Goal: Task Accomplishment & Management: Complete application form

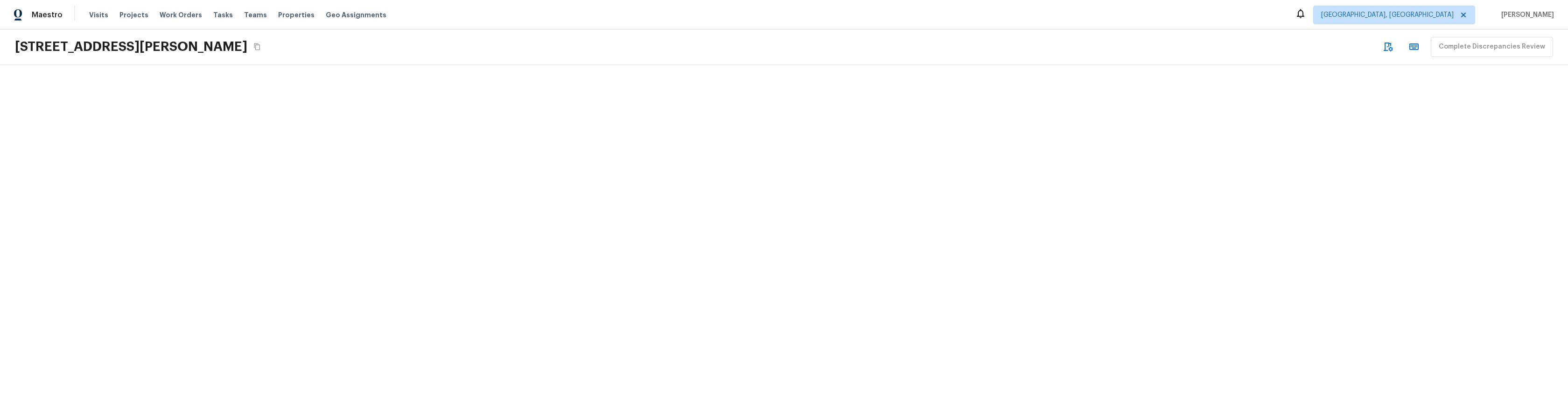
click at [235, 263] on div at bounding box center [784, 242] width 1568 height 354
click at [177, 320] on div at bounding box center [112, 242] width 224 height 354
click at [232, 320] on div at bounding box center [784, 242] width 1568 height 354
click at [477, 269] on div at bounding box center [784, 242] width 1568 height 354
click at [309, 167] on div at bounding box center [784, 242] width 1568 height 354
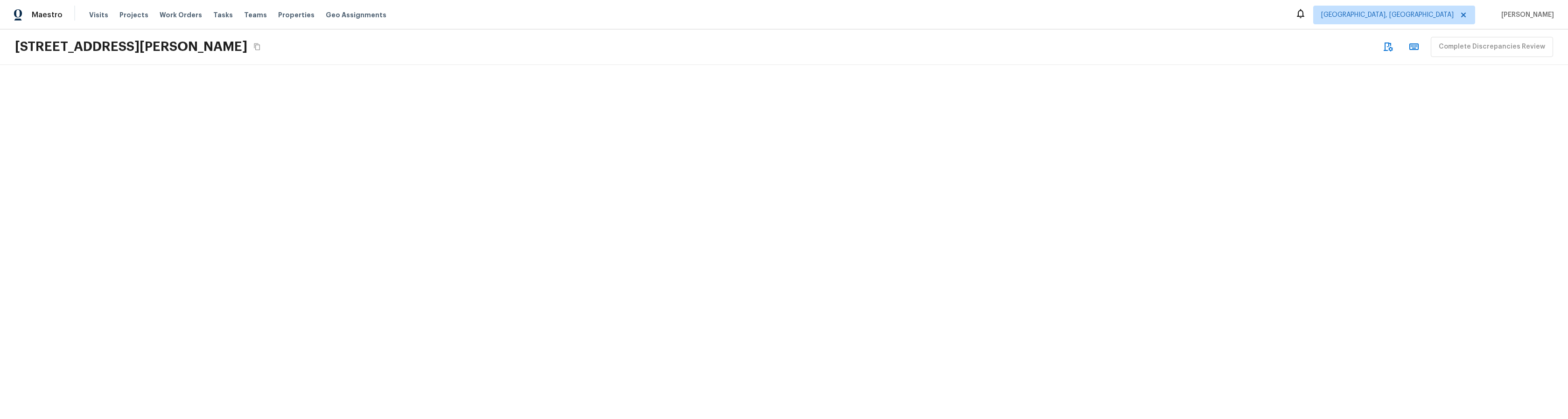
click at [502, 219] on div at bounding box center [784, 242] width 1568 height 354
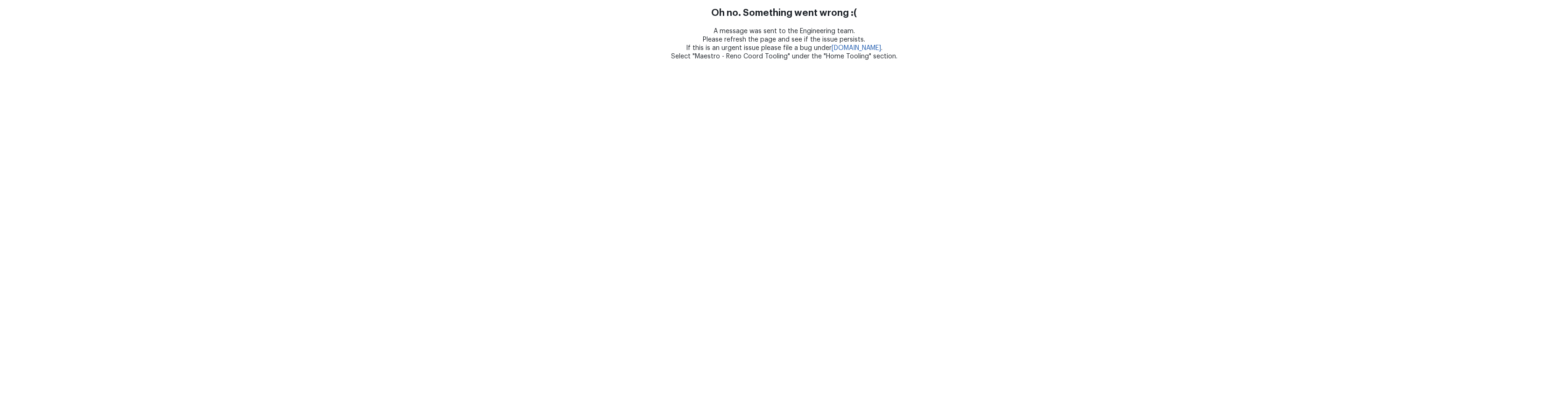
click at [584, 61] on html "Oh no. Something went wrong :( A message was sent to the Engineering team. Plea…" at bounding box center [784, 30] width 1568 height 61
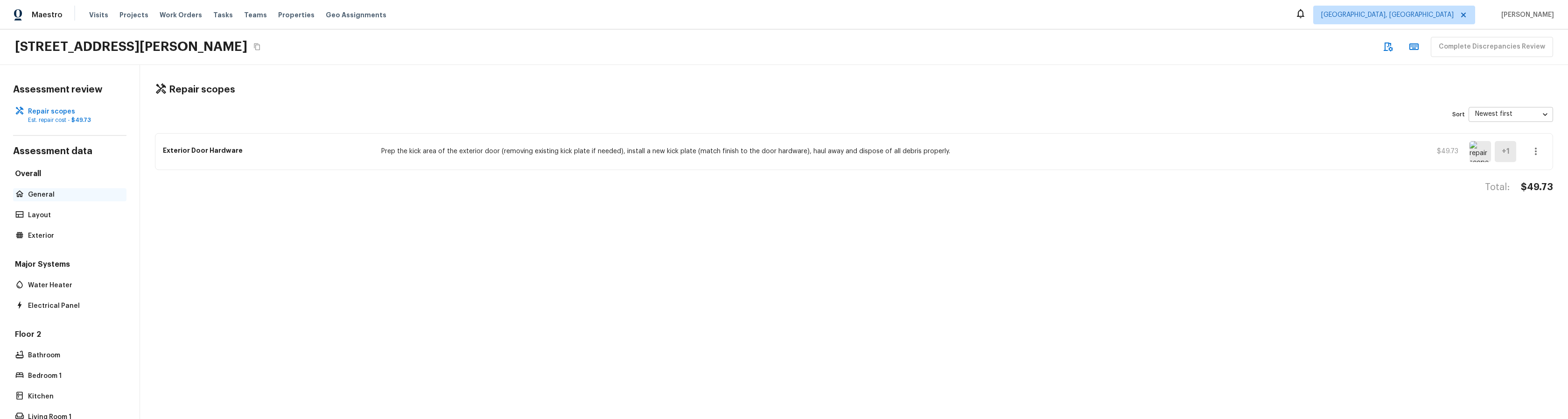
click at [45, 195] on p "General" at bounding box center [75, 195] width 93 height 9
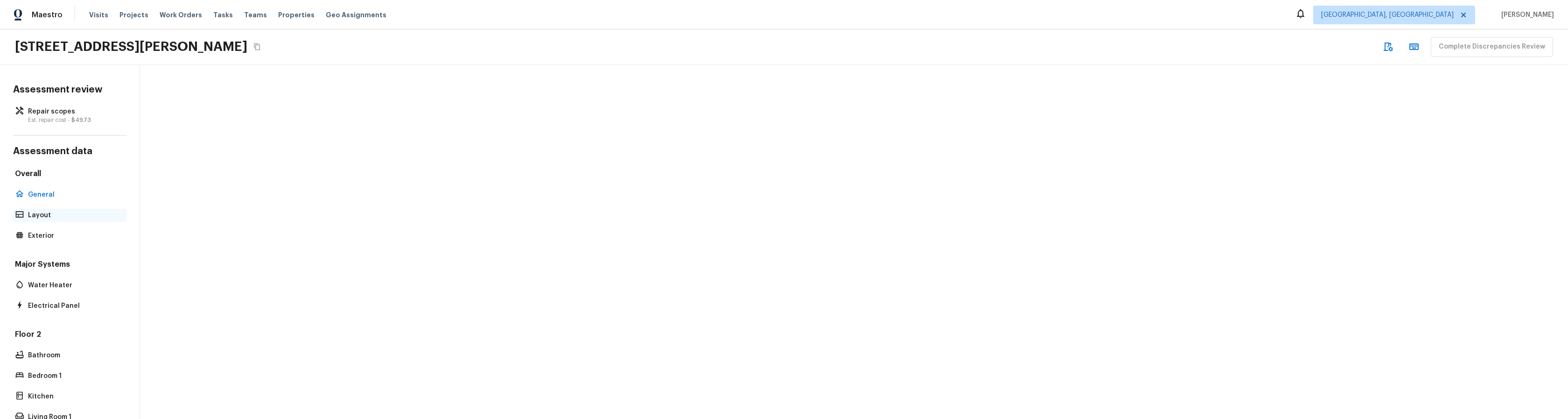
click at [38, 215] on p "Layout" at bounding box center [75, 215] width 93 height 9
click at [40, 233] on p "Exterior" at bounding box center [75, 236] width 93 height 9
click at [53, 281] on p "Water Heater" at bounding box center [75, 285] width 93 height 9
click at [49, 312] on div "Electrical Panel" at bounding box center [69, 306] width 113 height 13
click at [43, 358] on p "Bathroom" at bounding box center [75, 356] width 93 height 9
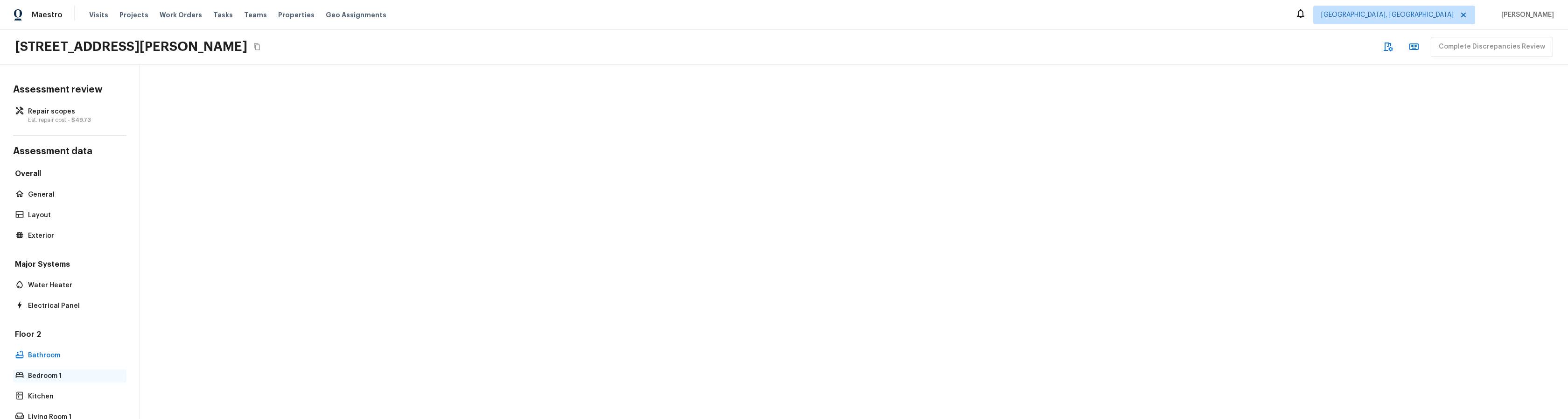
click at [44, 376] on p "Bedroom 1" at bounding box center [75, 376] width 93 height 9
click at [37, 195] on p "General" at bounding box center [75, 195] width 93 height 9
click at [390, 250] on div at bounding box center [854, 242] width 1428 height 354
click at [429, 308] on div at bounding box center [854, 242] width 1428 height 354
click at [332, 179] on div at bounding box center [854, 242] width 1428 height 354
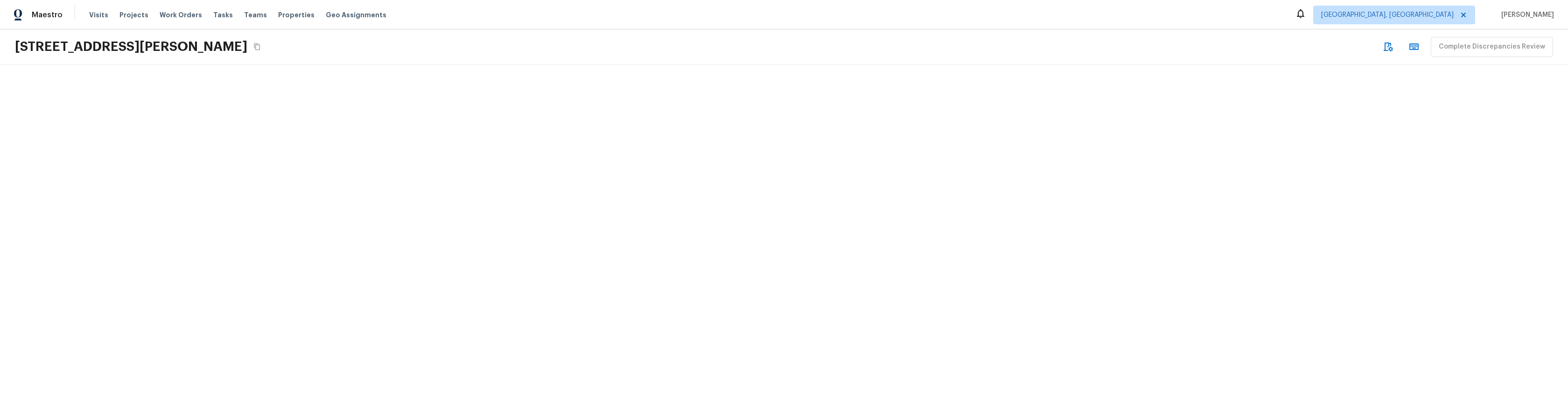
click at [235, 331] on div at bounding box center [784, 242] width 1568 height 354
click at [282, 276] on div at bounding box center [784, 242] width 1568 height 354
click at [375, 154] on div "condition_scoping_exterior neighboring_properties_issues neighboring_properties…" at bounding box center [784, 242] width 1568 height 354
click at [297, 184] on div "neighboring_properties_issues" at bounding box center [205, 242] width 224 height 354
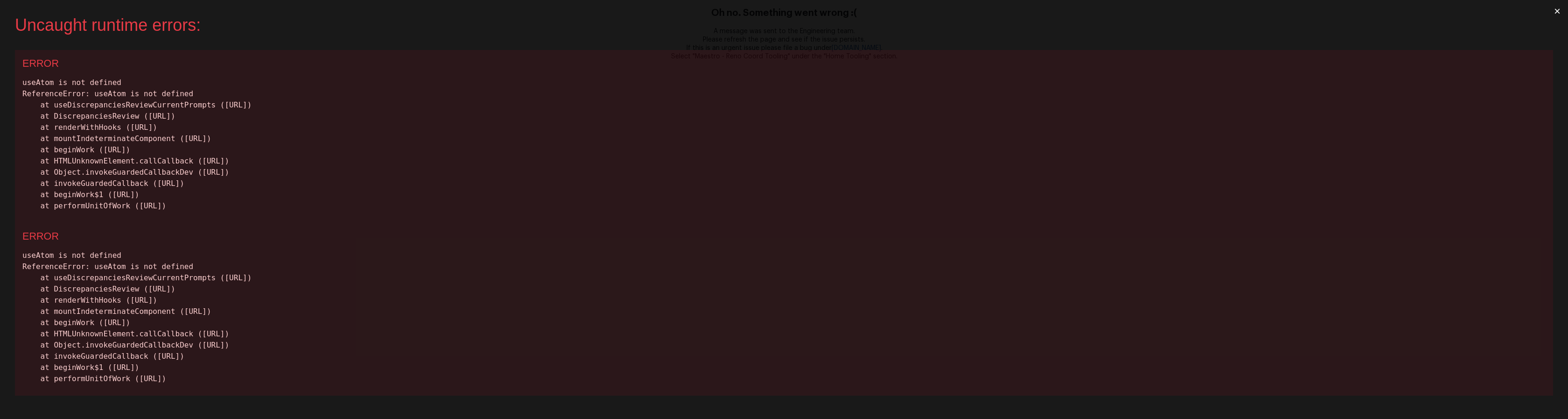
click at [663, 292] on div "useAtom is not defined ReferenceError: useAtom is not defined at useDiscrepanci…" at bounding box center [784, 316] width 1524 height 134
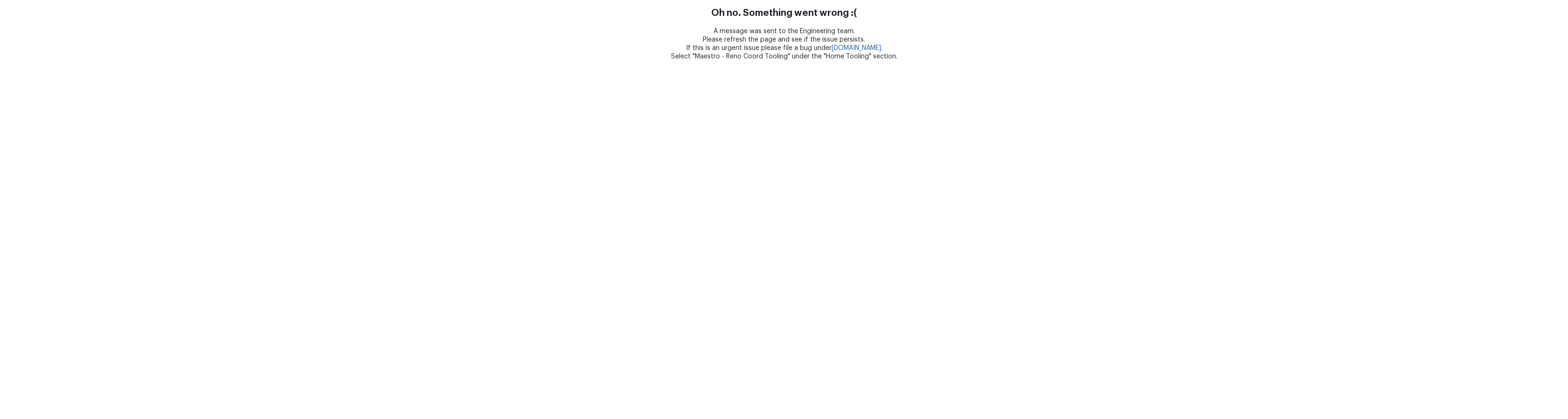
click at [603, 61] on html "Oh no. Something went wrong :( A message was sent to the Engineering team. Plea…" at bounding box center [784, 30] width 1568 height 61
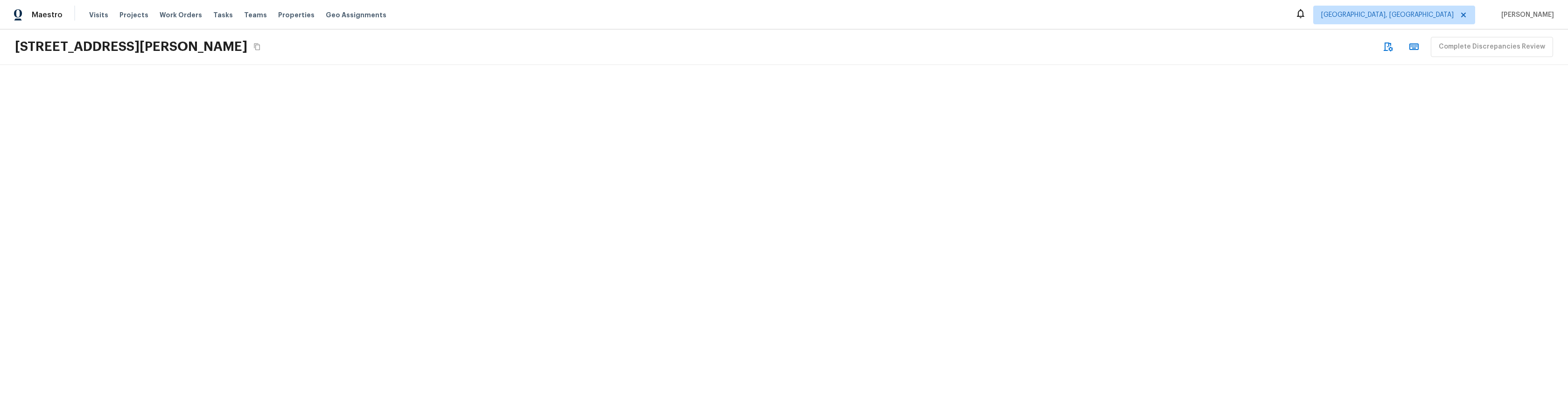
click at [562, 192] on div at bounding box center [784, 242] width 1568 height 354
click at [579, 186] on div at bounding box center [784, 242] width 1568 height 354
click at [377, 291] on div at bounding box center [784, 242] width 1568 height 354
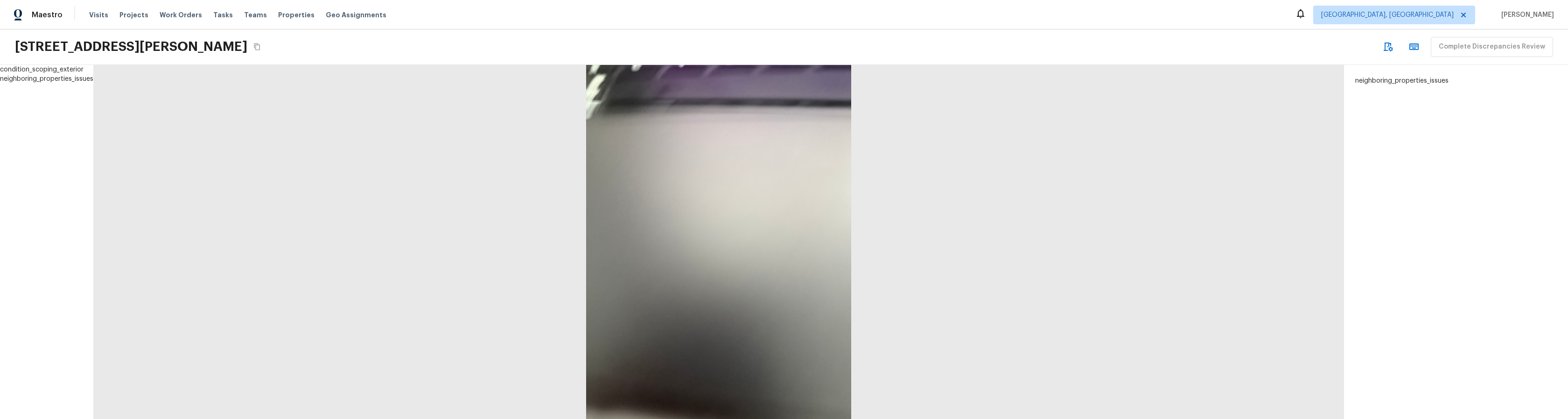
click at [297, 336] on div at bounding box center [718, 242] width 1250 height 354
click at [216, 215] on div at bounding box center [718, 242] width 1250 height 354
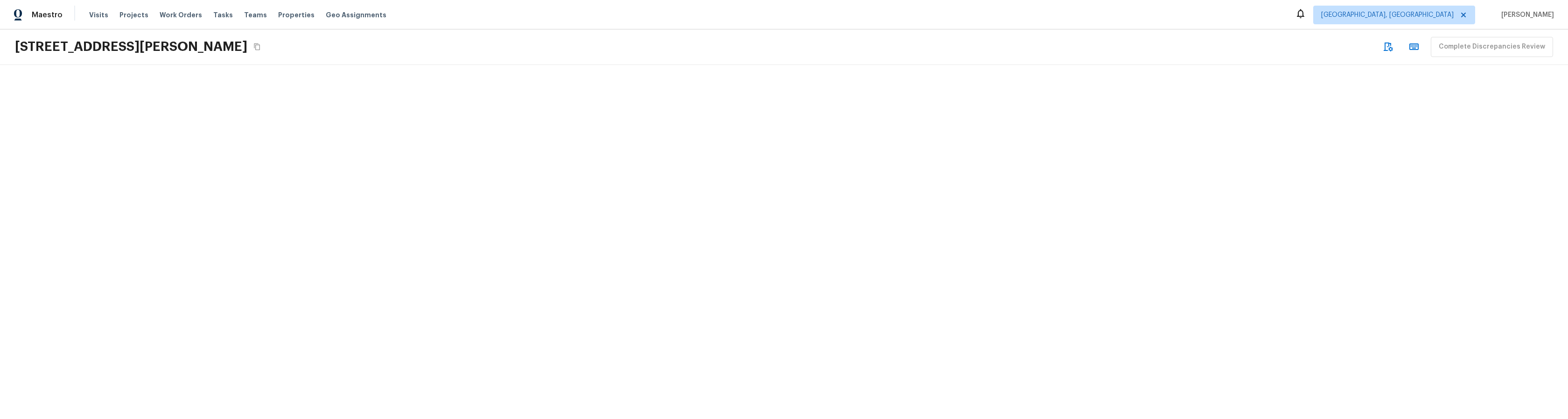
drag, startPoint x: 380, startPoint y: 280, endPoint x: 372, endPoint y: 294, distance: 16.1
click at [380, 280] on div at bounding box center [784, 242] width 1568 height 354
drag, startPoint x: 193, startPoint y: 333, endPoint x: 216, endPoint y: 336, distance: 23.2
click at [193, 333] on div at bounding box center [112, 242] width 224 height 354
click at [363, 374] on div at bounding box center [784, 242] width 1568 height 354
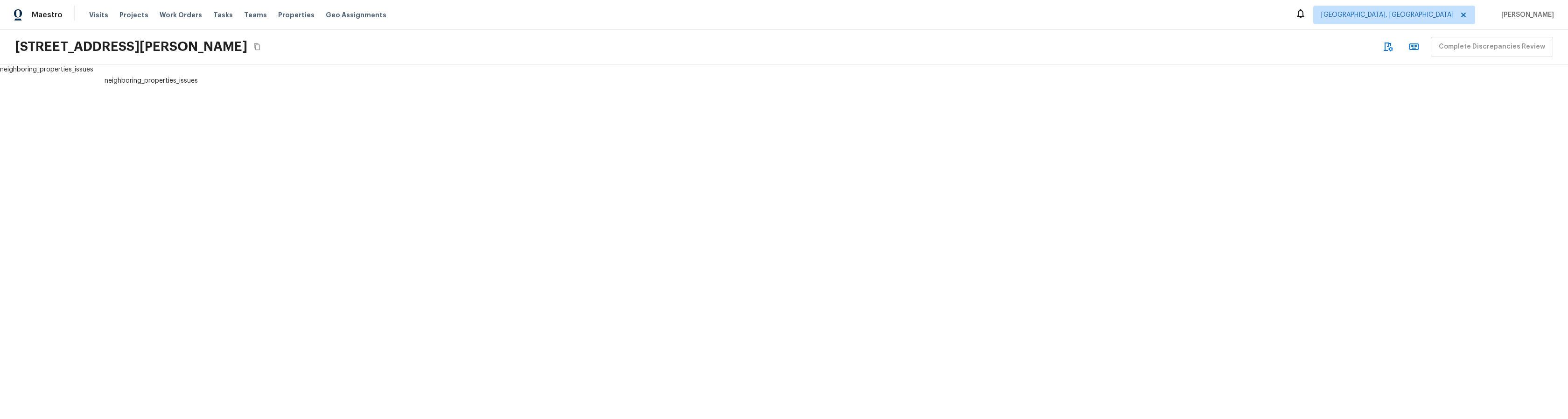
click at [421, 323] on div "neighboring_properties_issues neighboring_properties_issues" at bounding box center [784, 242] width 1568 height 354
click at [535, 285] on div at bounding box center [784, 242] width 1568 height 354
click at [553, 287] on div at bounding box center [784, 242] width 1568 height 354
click at [510, 304] on div at bounding box center [784, 242] width 1568 height 354
click at [390, 232] on div "neighboring_properties_issues neighboring_properties_issues" at bounding box center [784, 242] width 1568 height 354
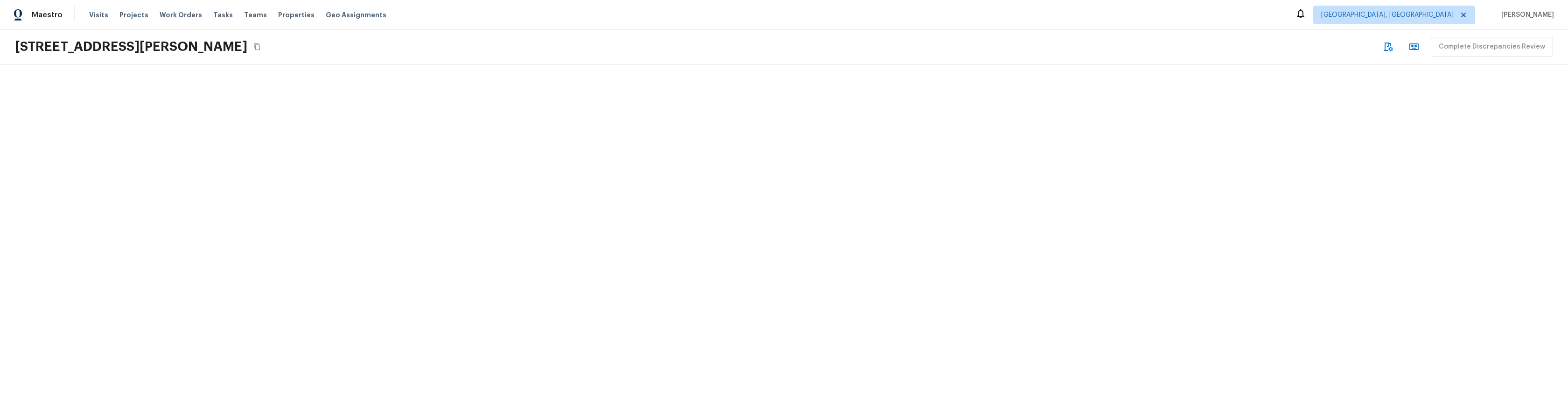
click at [559, 206] on div at bounding box center [784, 242] width 1568 height 354
